Goal: Task Accomplishment & Management: Manage account settings

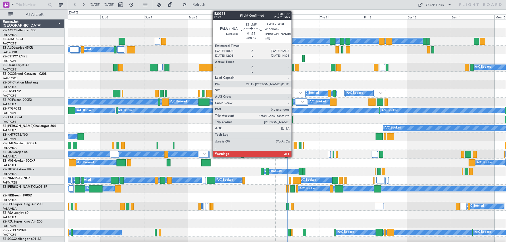
click at [294, 145] on div at bounding box center [295, 145] width 4 height 7
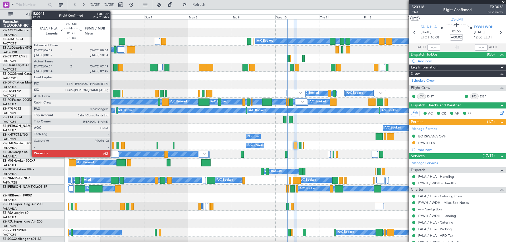
click at [113, 147] on div at bounding box center [113, 145] width 2 height 7
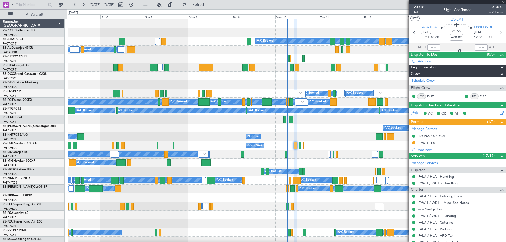
type input "-00:04"
type input "06:34"
type input "07:49"
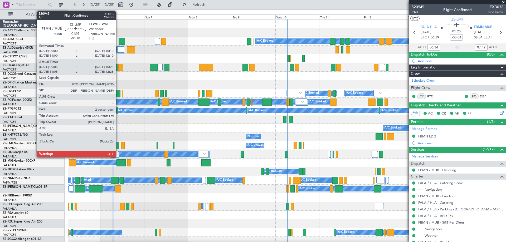
click at [118, 145] on div at bounding box center [117, 145] width 3 height 7
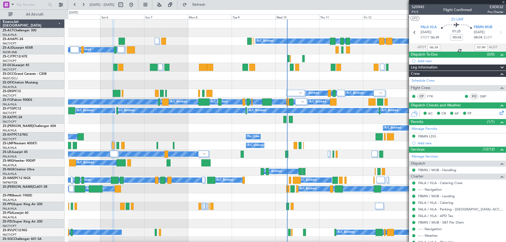
type input "-00:10"
type input "09:05"
type input "10:20"
type input "2"
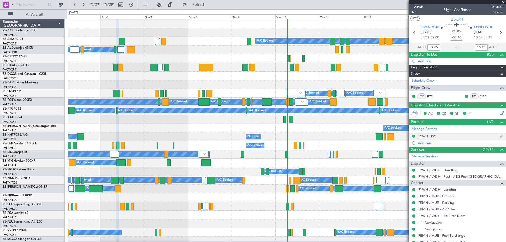
click at [423, 137] on div "FYWH LDG" at bounding box center [427, 136] width 18 height 4
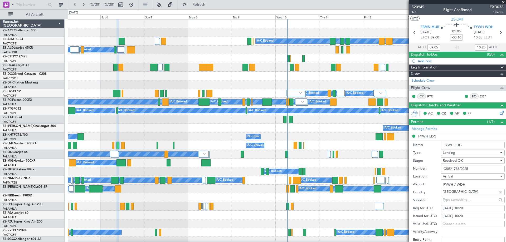
drag, startPoint x: 470, startPoint y: 168, endPoint x: 442, endPoint y: 169, distance: 28.2
click at [442, 169] on input "CI05/1786/2025" at bounding box center [472, 169] width 64 height 6
click at [503, 2] on span at bounding box center [502, 2] width 5 height 5
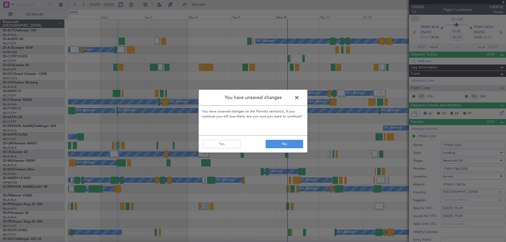
click at [299, 97] on span at bounding box center [299, 99] width 0 height 11
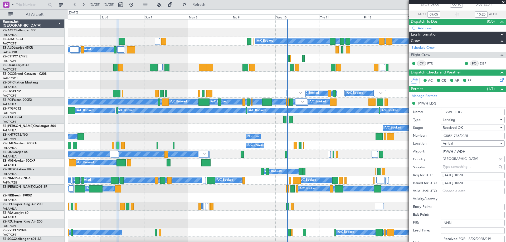
scroll to position [53, 0]
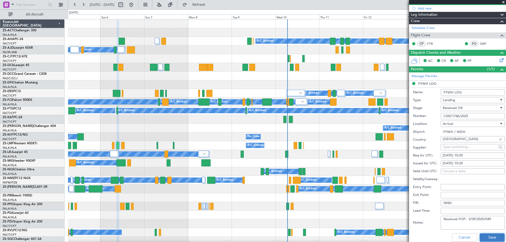
click at [486, 236] on button "Save" at bounding box center [491, 237] width 25 height 8
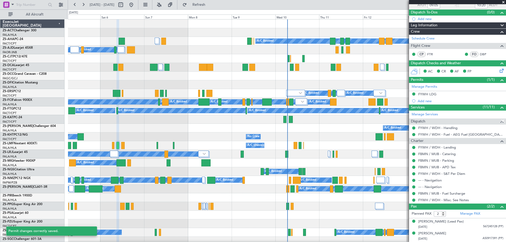
scroll to position [42, 0]
type input "+00:02"
type input "0"
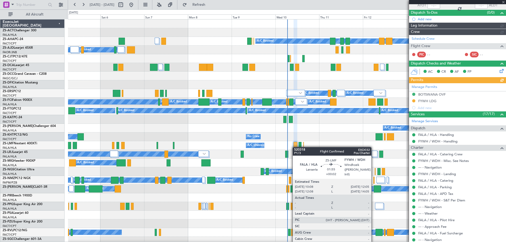
scroll to position [0, 0]
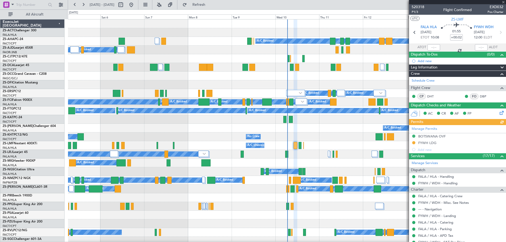
click at [424, 143] on div "Manage Permits [GEOGRAPHIC_DATA] OVF FYWH LDG Add new" at bounding box center [457, 139] width 97 height 28
click at [424, 143] on div "FYWH LDG" at bounding box center [427, 143] width 18 height 4
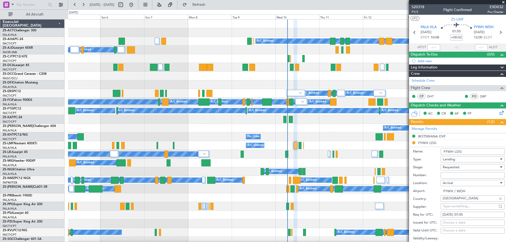
click at [452, 174] on input "Number:" at bounding box center [472, 175] width 64 height 6
click at [442, 175] on input "Number:" at bounding box center [472, 175] width 64 height 6
paste input "CI05/1786/2025"
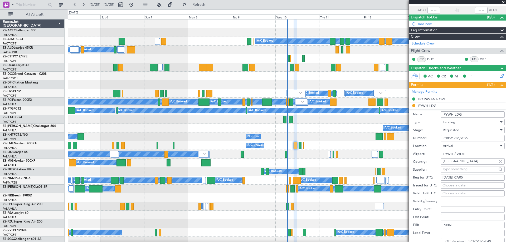
scroll to position [79, 0]
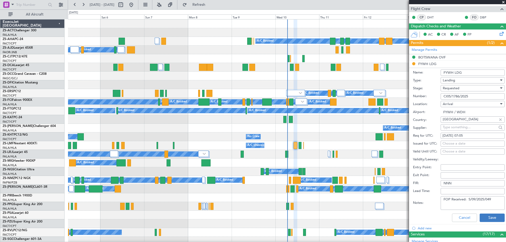
type input "CI05/1786/2025"
click at [491, 216] on button "Save" at bounding box center [491, 218] width 25 height 8
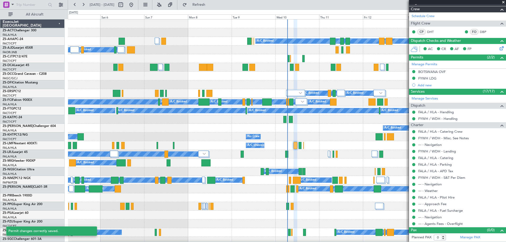
scroll to position [64, 0]
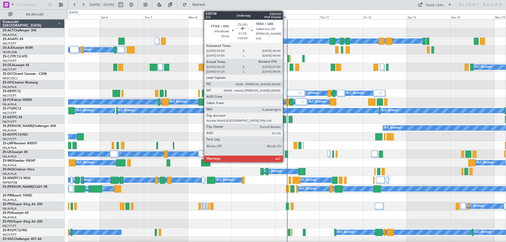
click at [285, 156] on div at bounding box center [286, 154] width 3 height 7
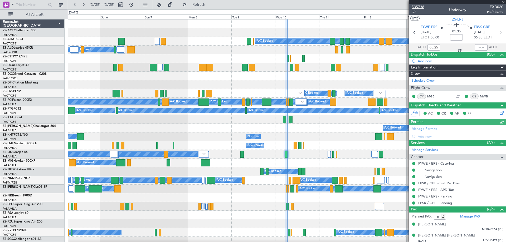
click at [421, 8] on span "535738" at bounding box center [417, 7] width 13 height 6
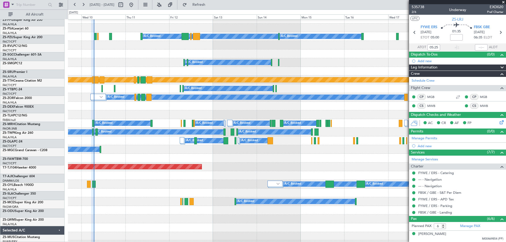
scroll to position [196, 0]
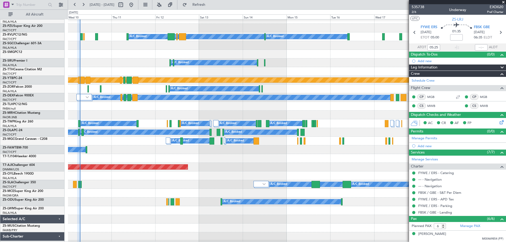
click at [131, 203] on div "A/C Booked" at bounding box center [286, 202] width 437 height 9
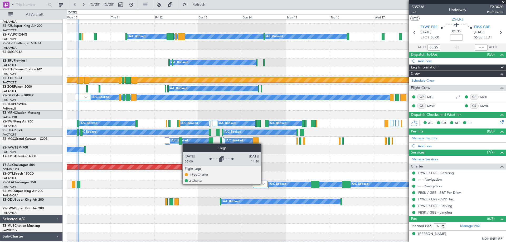
click at [263, 184] on img at bounding box center [262, 184] width 3 height 2
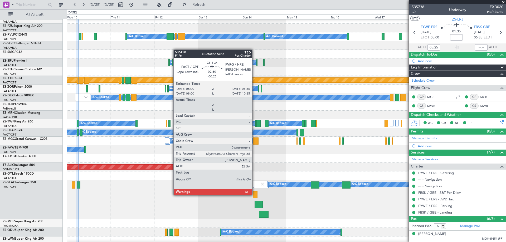
click at [254, 195] on div at bounding box center [255, 194] width 5 height 7
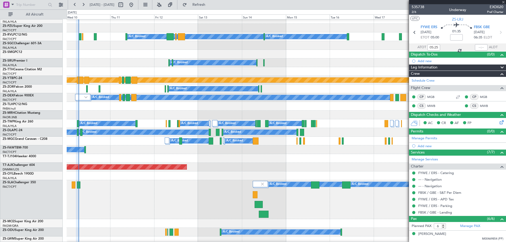
type input "-00:25"
type input "0"
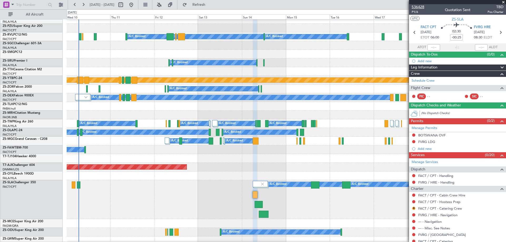
click at [420, 9] on span "536428" at bounding box center [417, 7] width 13 height 6
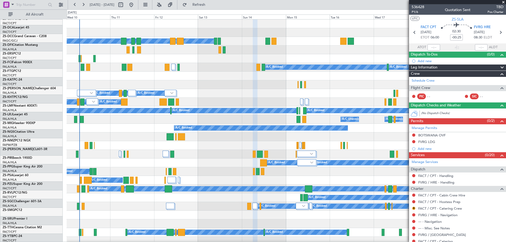
scroll to position [0, 0]
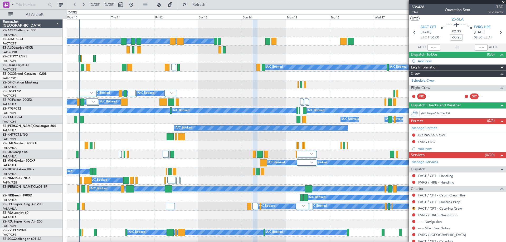
click at [503, 2] on span at bounding box center [502, 2] width 5 height 5
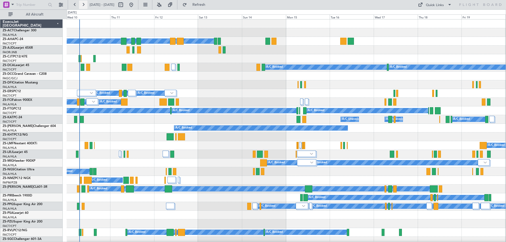
click at [84, 5] on button at bounding box center [83, 5] width 8 height 8
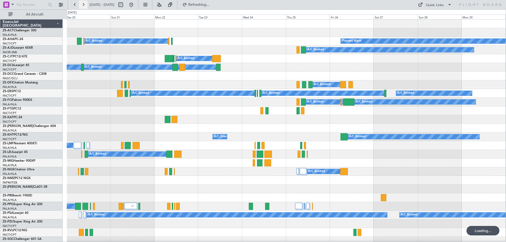
click at [84, 5] on button at bounding box center [83, 5] width 8 height 8
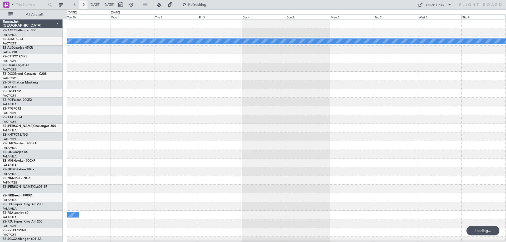
click at [84, 5] on button at bounding box center [83, 5] width 8 height 8
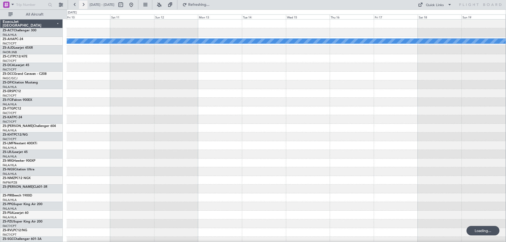
click at [84, 5] on button at bounding box center [83, 5] width 8 height 8
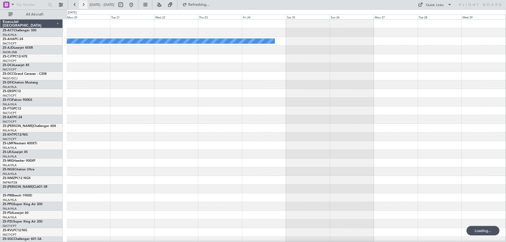
click at [84, 5] on button at bounding box center [83, 5] width 8 height 8
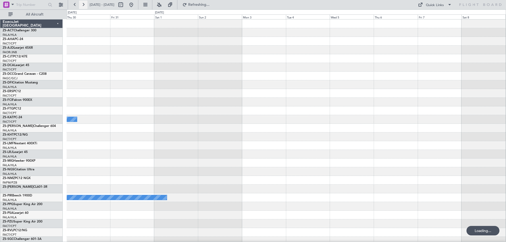
click at [84, 5] on button at bounding box center [83, 5] width 8 height 8
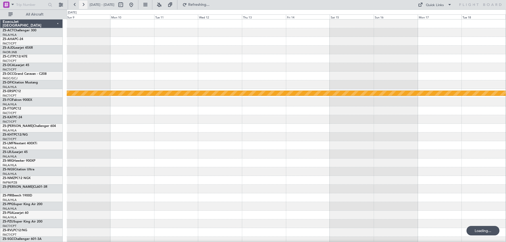
click at [84, 5] on button at bounding box center [83, 5] width 8 height 8
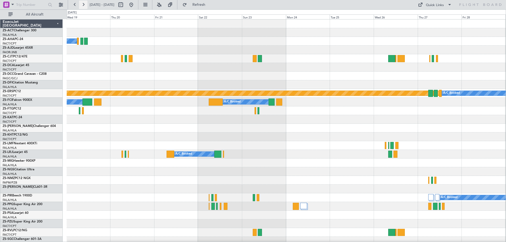
click at [84, 5] on button at bounding box center [83, 5] width 8 height 8
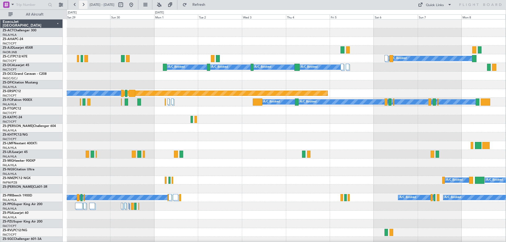
click at [84, 5] on button at bounding box center [83, 5] width 8 height 8
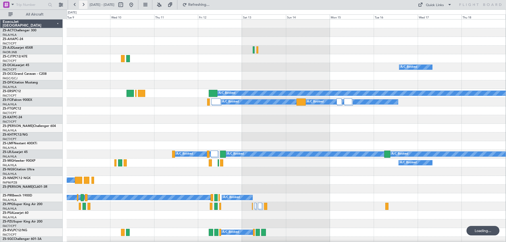
click at [84, 5] on button at bounding box center [83, 5] width 8 height 8
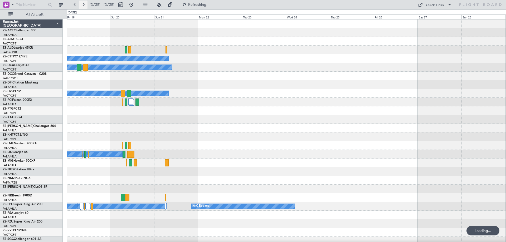
click at [84, 5] on button at bounding box center [83, 5] width 8 height 8
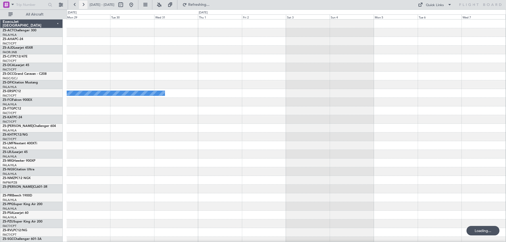
click at [84, 5] on button at bounding box center [83, 5] width 8 height 8
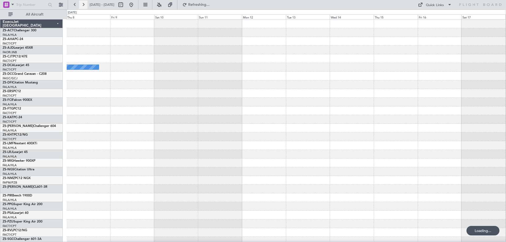
click at [84, 5] on button at bounding box center [83, 5] width 8 height 8
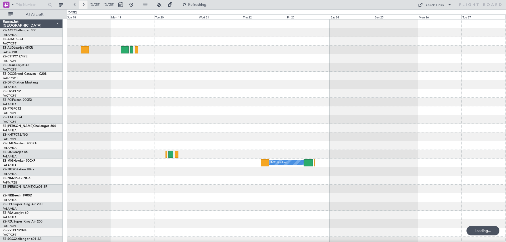
click at [84, 5] on button at bounding box center [83, 5] width 8 height 8
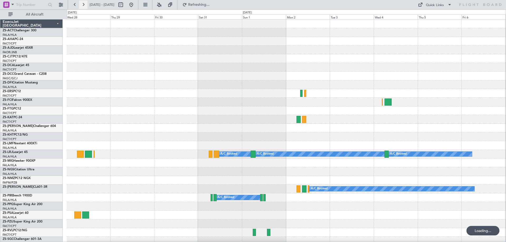
click at [84, 5] on button at bounding box center [83, 5] width 8 height 8
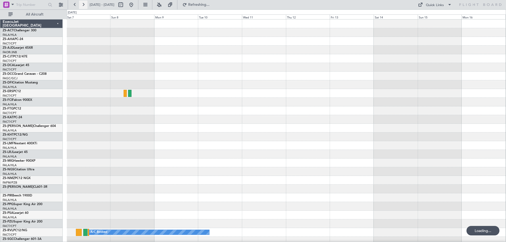
click at [84, 5] on button at bounding box center [83, 5] width 8 height 8
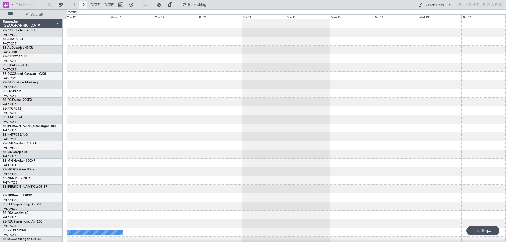
click at [84, 5] on button at bounding box center [83, 5] width 8 height 8
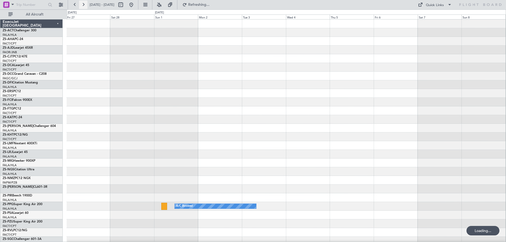
click at [84, 5] on button at bounding box center [83, 5] width 8 height 8
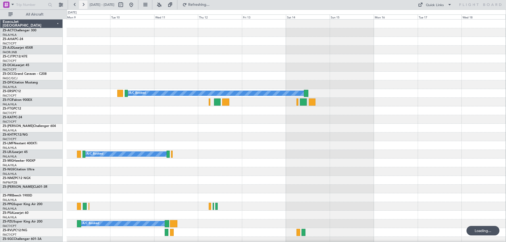
click at [84, 5] on button at bounding box center [83, 5] width 8 height 8
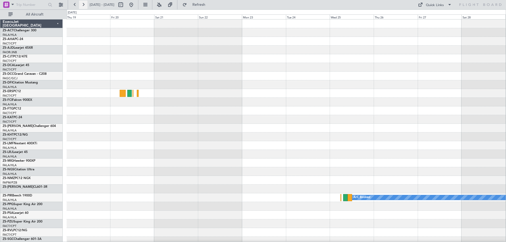
click at [84, 5] on button at bounding box center [83, 5] width 8 height 8
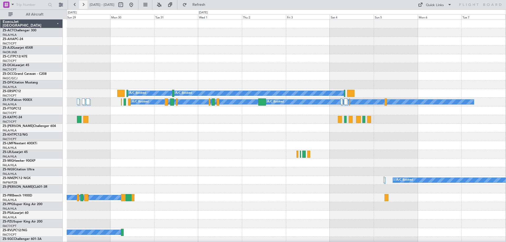
click at [84, 5] on button at bounding box center [83, 5] width 8 height 8
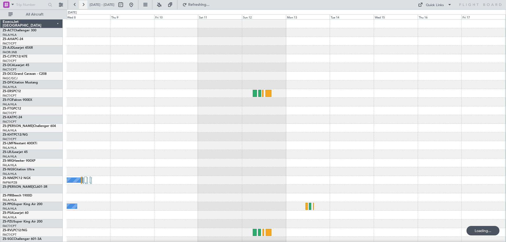
click at [84, 5] on button at bounding box center [83, 5] width 8 height 8
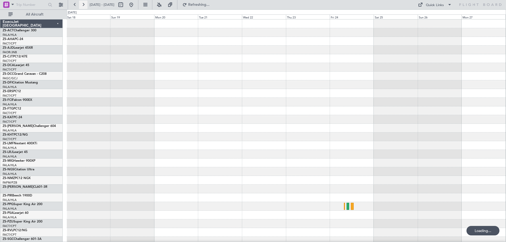
click at [84, 5] on button at bounding box center [83, 5] width 8 height 8
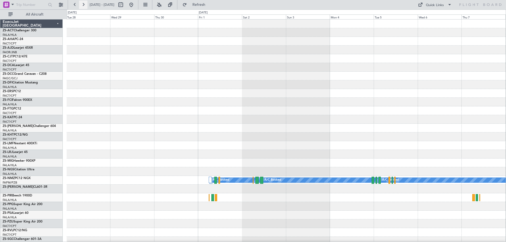
click at [84, 5] on button at bounding box center [83, 5] width 8 height 8
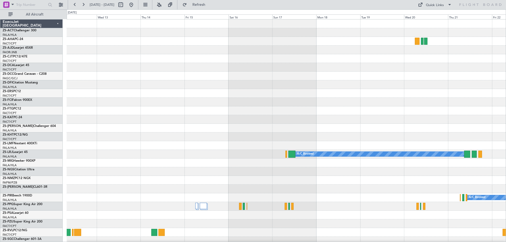
click at [110, 119] on div "A/C Booked A/C Booked A/C Booked A/C Booked" at bounding box center [286, 226] width 439 height 414
